Goal: Task Accomplishment & Management: Use online tool/utility

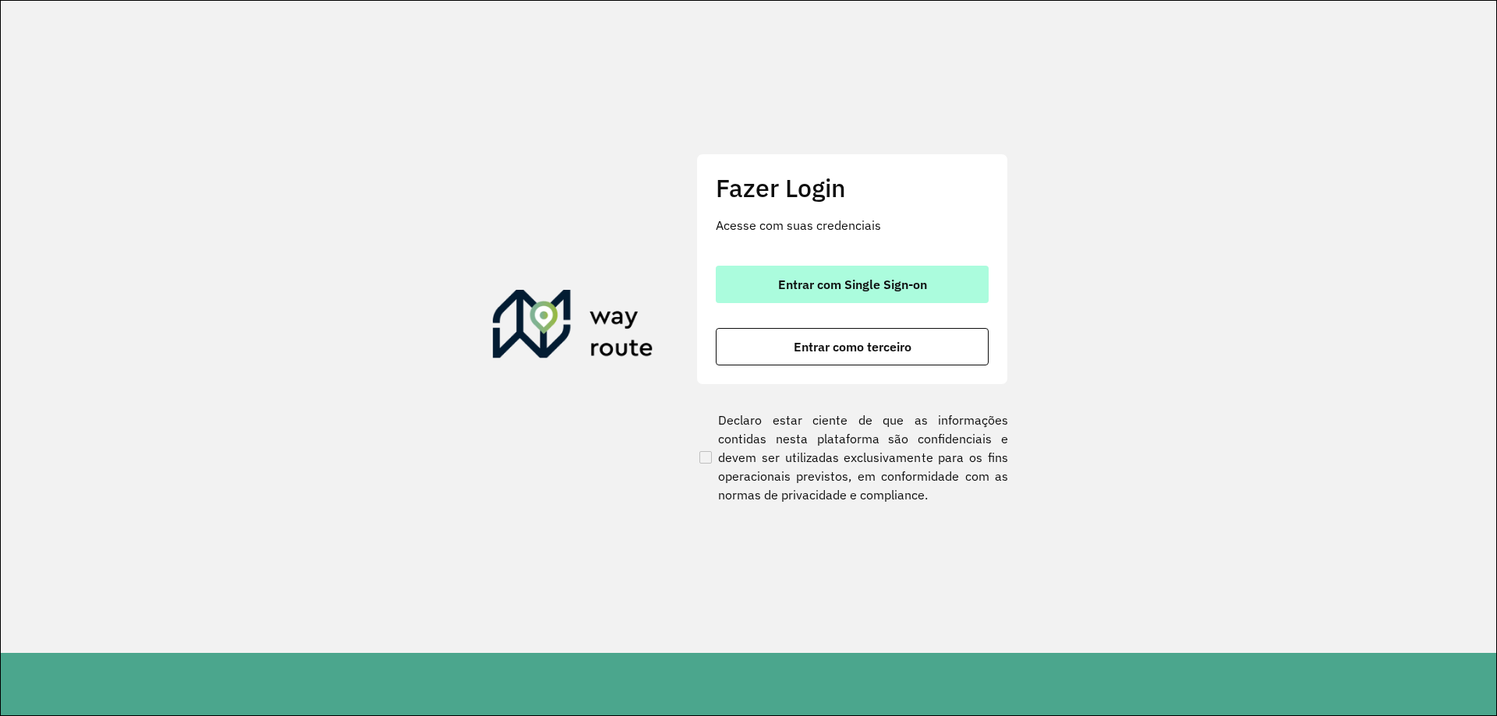
click at [833, 283] on span "Entrar com Single Sign-on" at bounding box center [852, 284] width 149 height 12
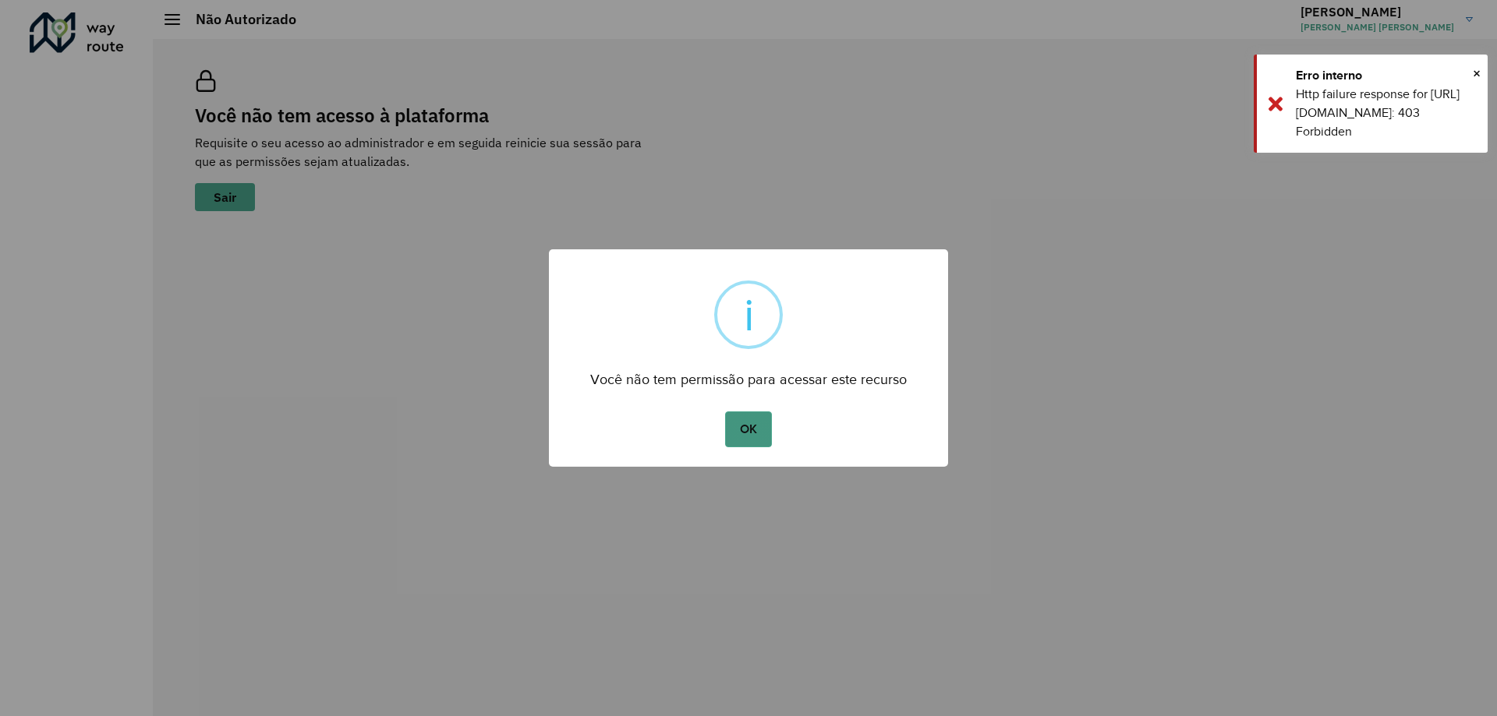
click at [751, 430] on button "OK" at bounding box center [748, 430] width 46 height 36
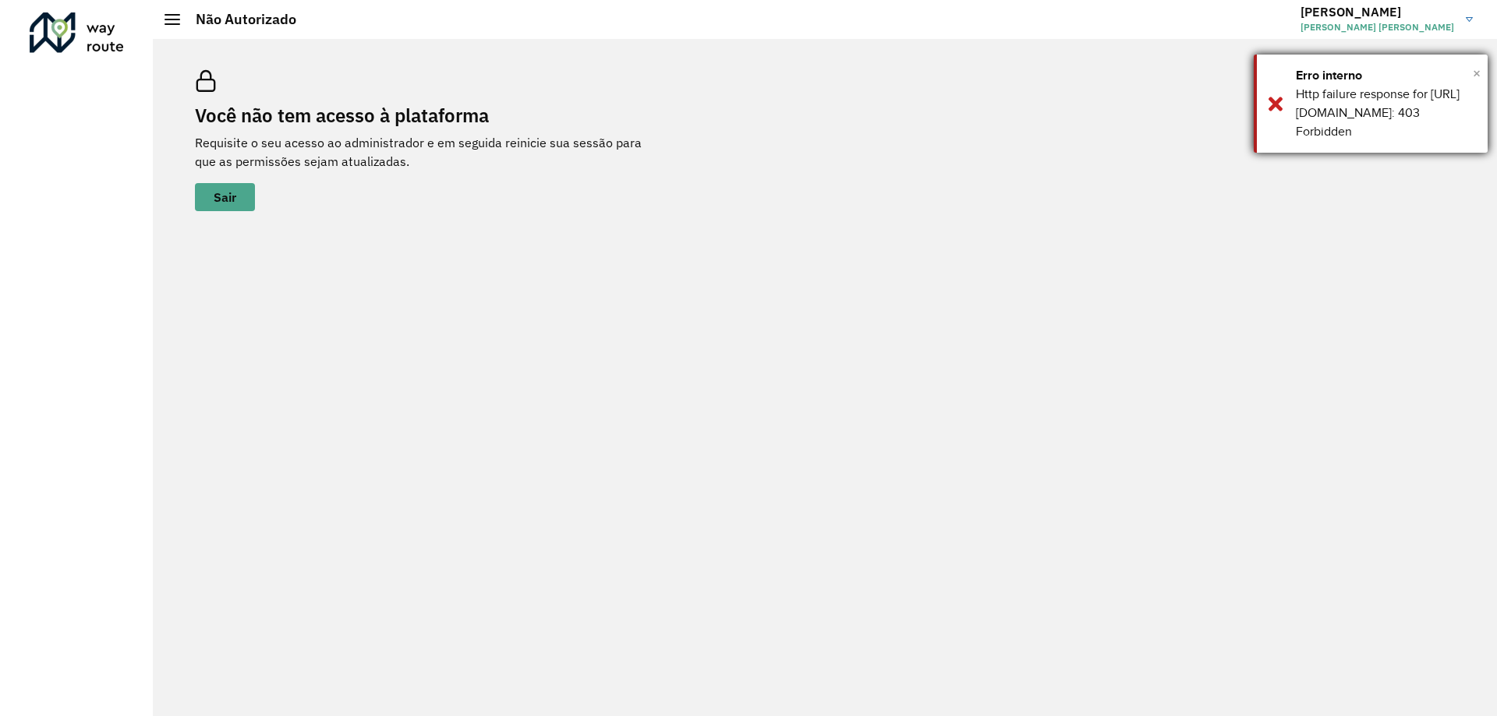
click at [1480, 74] on span "×" at bounding box center [1477, 73] width 8 height 23
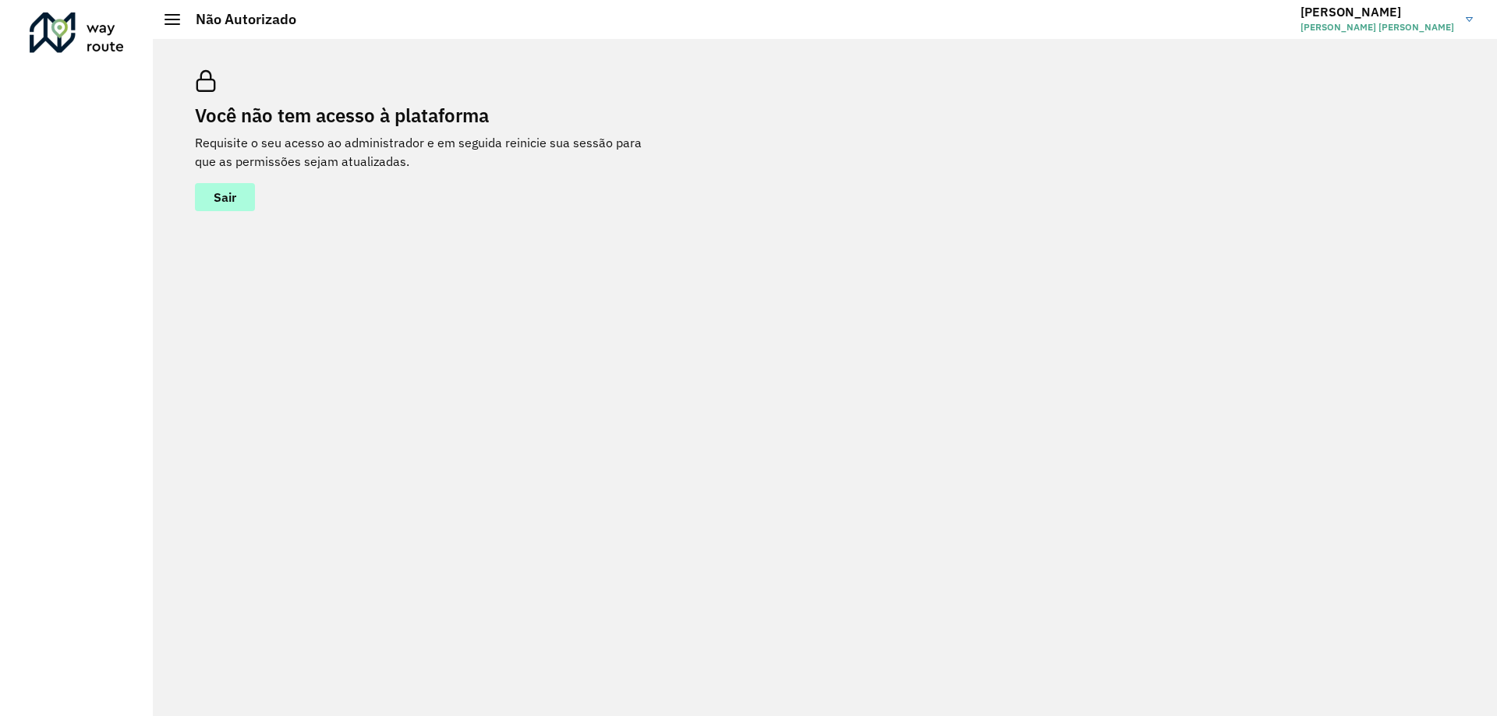
click at [231, 203] on span "Sair" at bounding box center [225, 197] width 23 height 12
